Goal: Information Seeking & Learning: Find specific fact

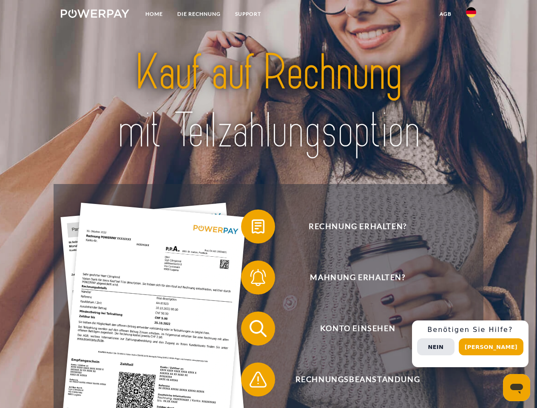
click at [95, 15] on img at bounding box center [95, 13] width 68 height 9
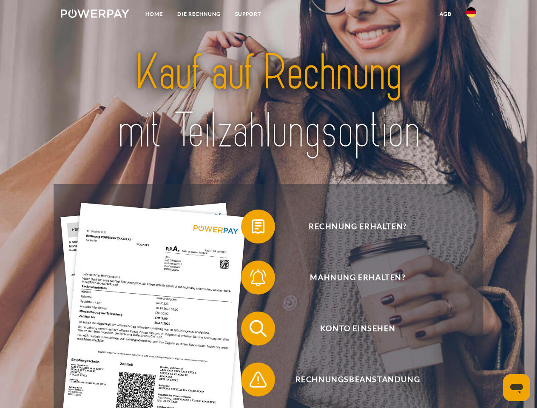
click at [471, 15] on img at bounding box center [471, 12] width 10 height 10
click at [445, 14] on link "agb" at bounding box center [446, 13] width 26 height 15
click at [252, 228] on span at bounding box center [245, 226] width 43 height 43
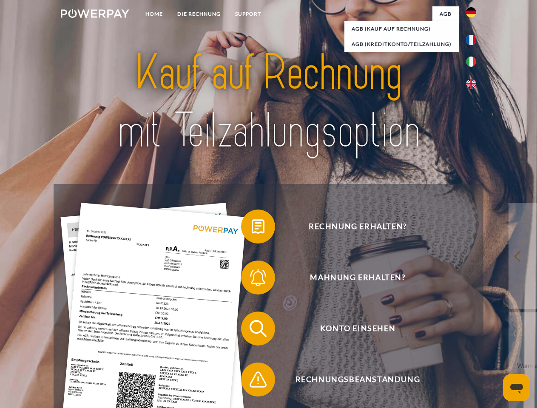
click at [252, 280] on div "Rechnung erhalten? Mahnung erhalten? Konto einsehen" at bounding box center [269, 354] width 430 height 340
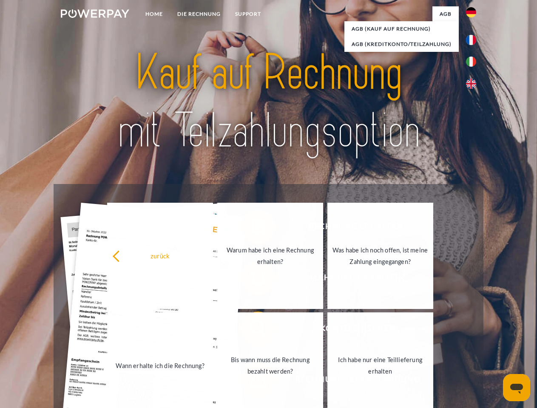
click at [252, 331] on link "Bis wann muss die Rechnung bezahlt werden?" at bounding box center [270, 366] width 106 height 106
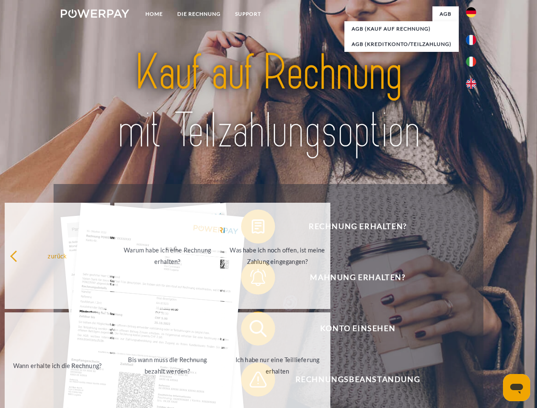
click at [252, 382] on span at bounding box center [245, 380] width 43 height 43
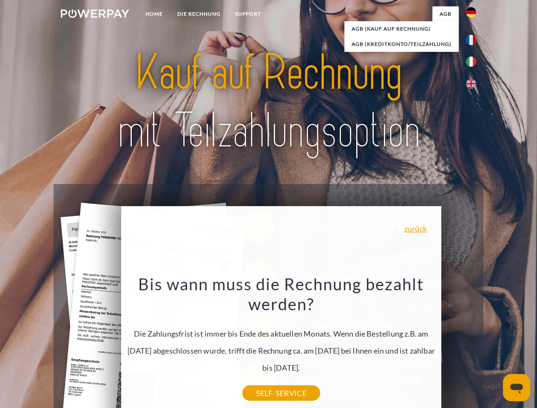
click at [474, 344] on div "Rechnung erhalten? Mahnung erhalten? Konto einsehen" at bounding box center [269, 354] width 430 height 340
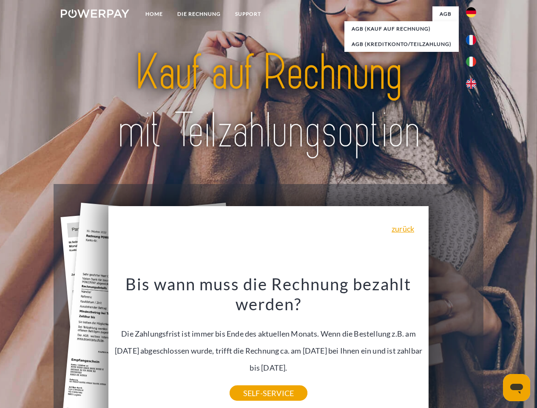
click at [453, 346] on span "Konto einsehen" at bounding box center [358, 329] width 208 height 34
click at [494, 347] on header "Home DIE RECHNUNG SUPPORT" at bounding box center [268, 294] width 537 height 588
